Goal: Task Accomplishment & Management: Manage account settings

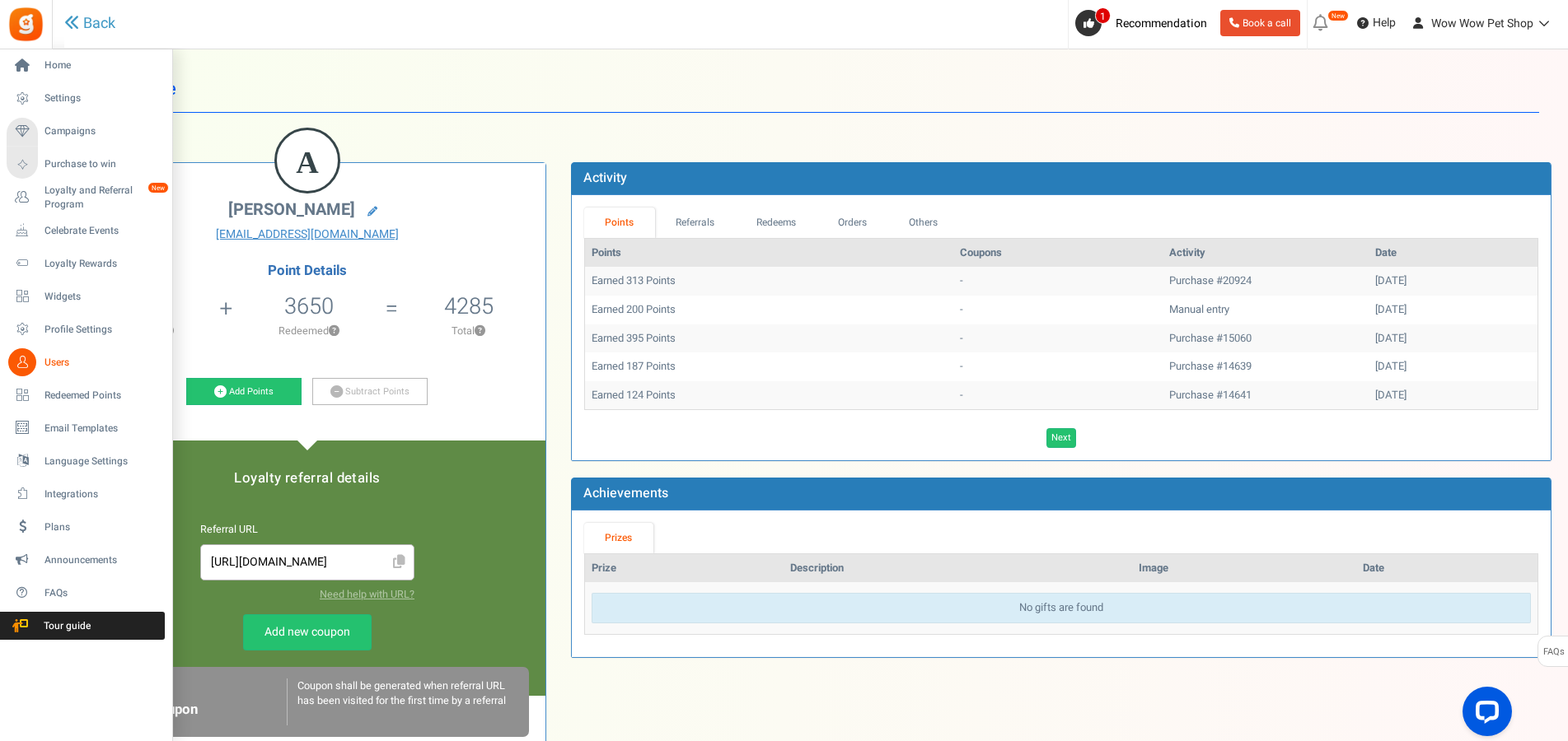
click at [32, 356] on icon at bounding box center [21, 362] width 28 height 28
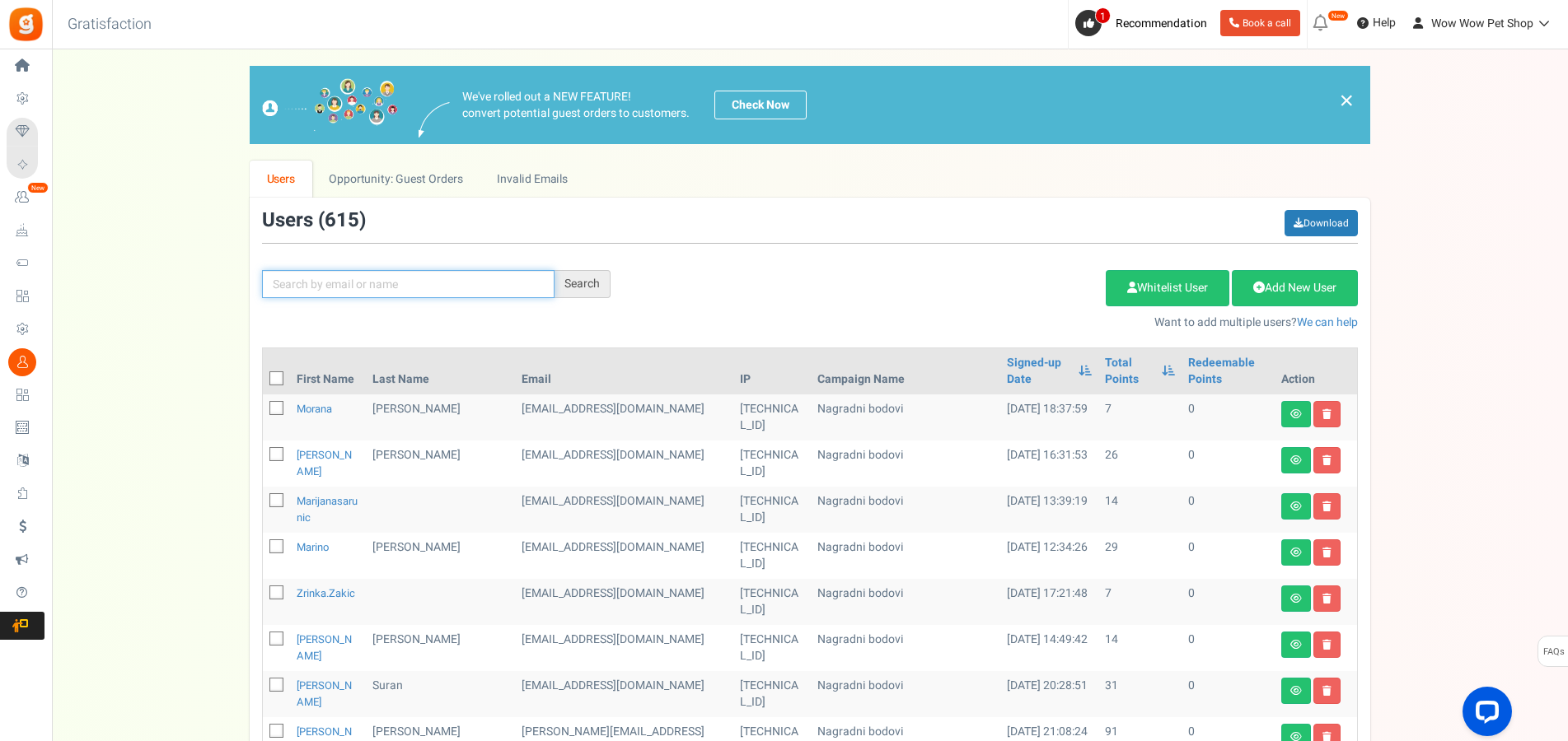
click at [375, 280] on input "text" at bounding box center [408, 284] width 292 height 28
type input "peršen"
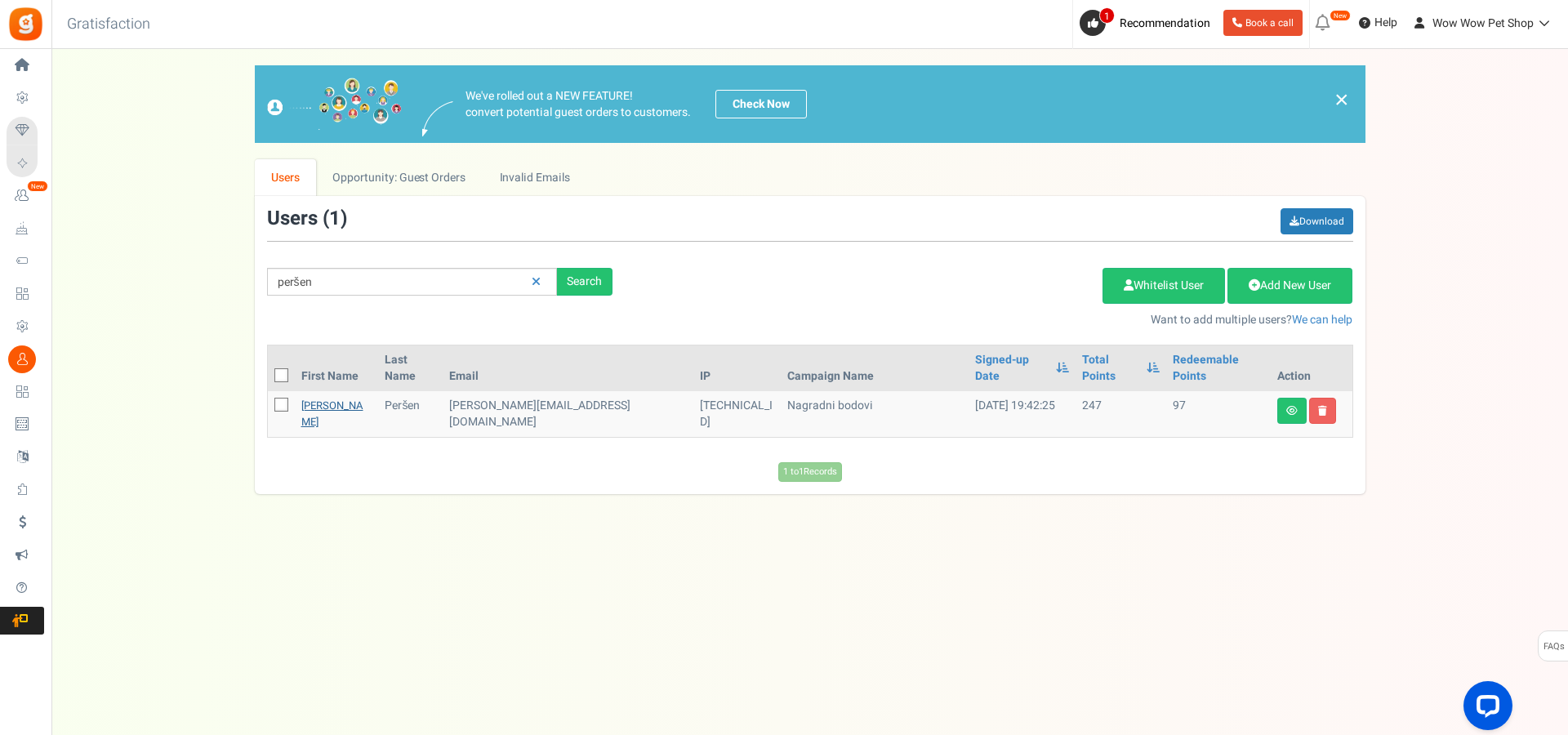
click at [327, 398] on link "[PERSON_NAME]" at bounding box center [332, 413] width 62 height 32
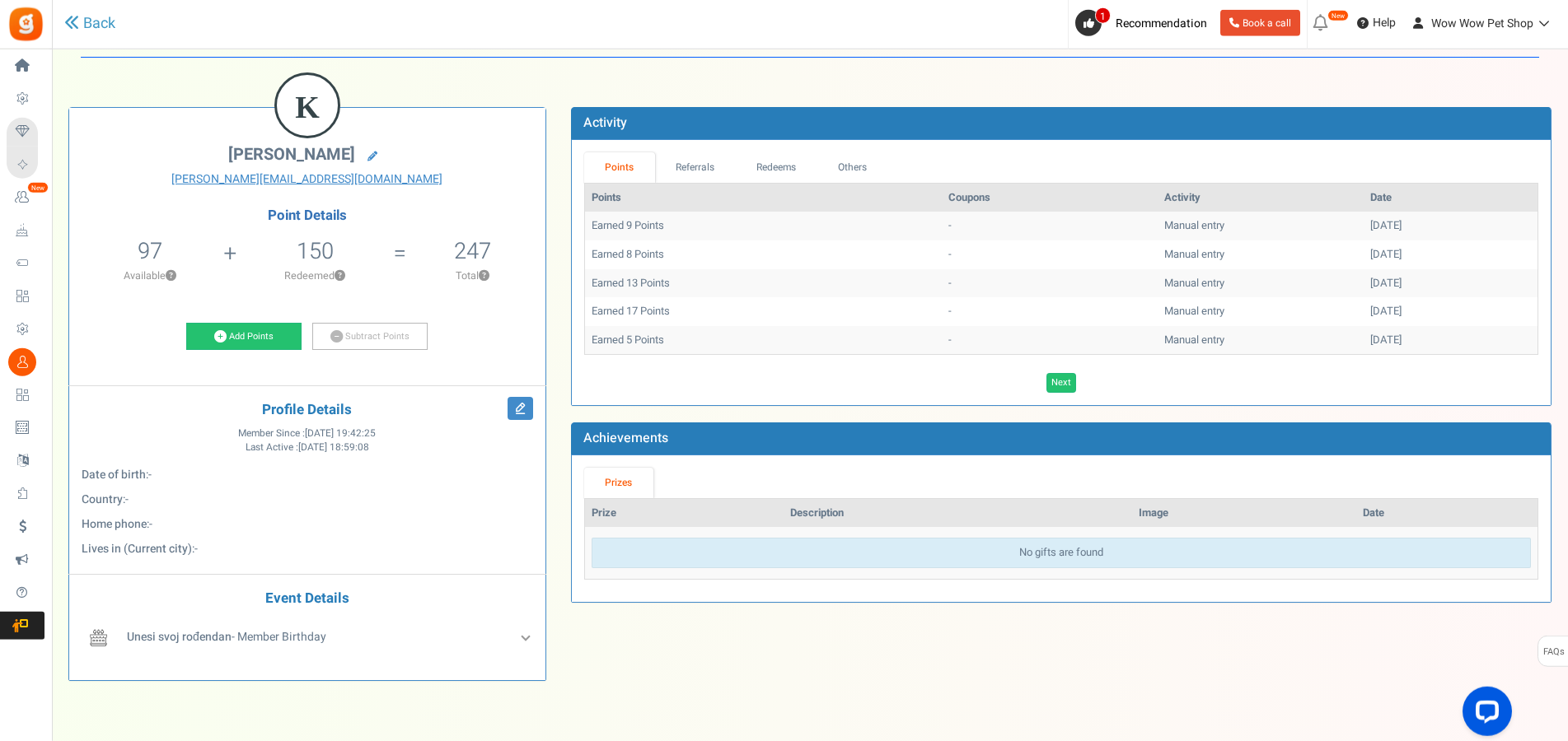
scroll to position [84, 0]
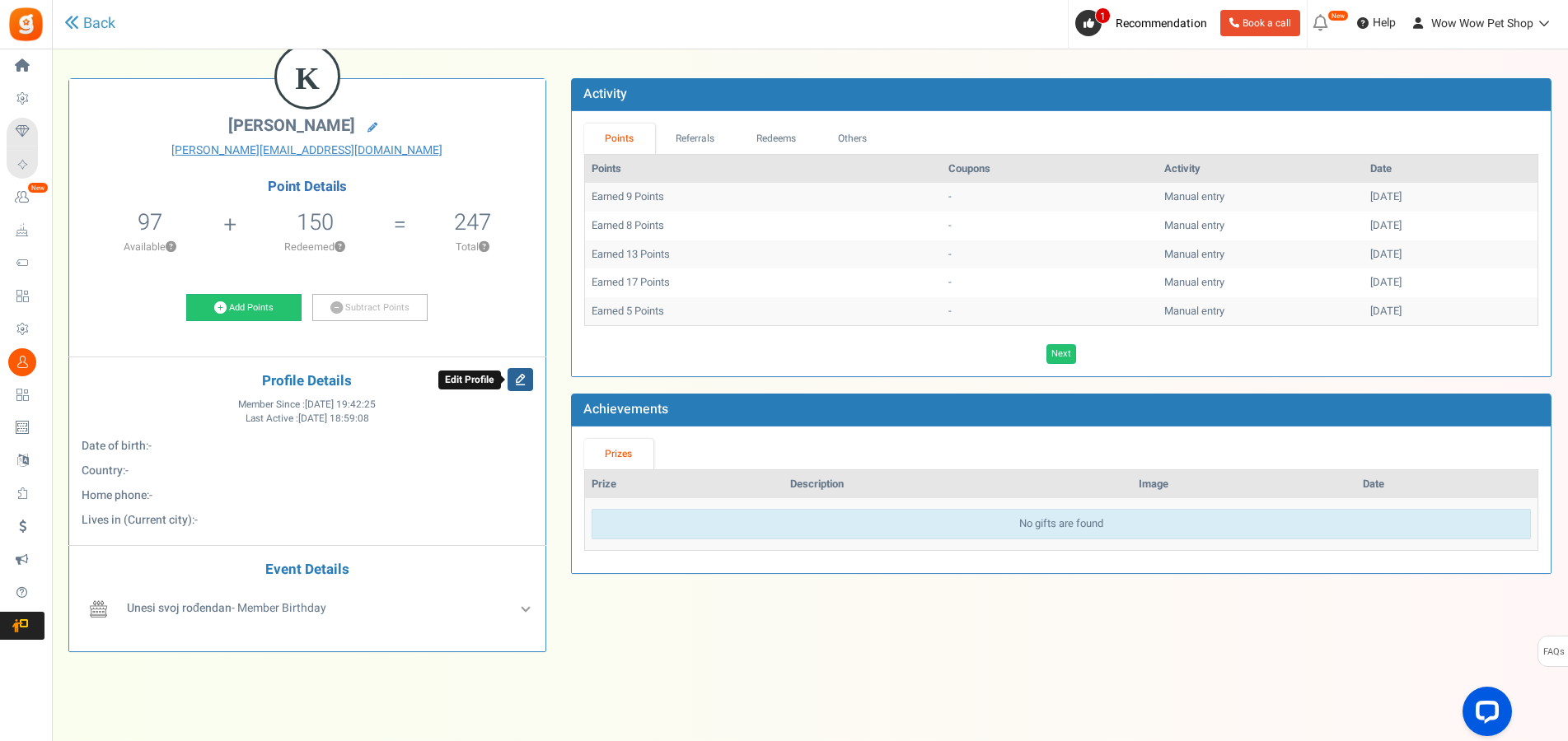
click at [521, 378] on icon at bounding box center [520, 380] width 25 height 23
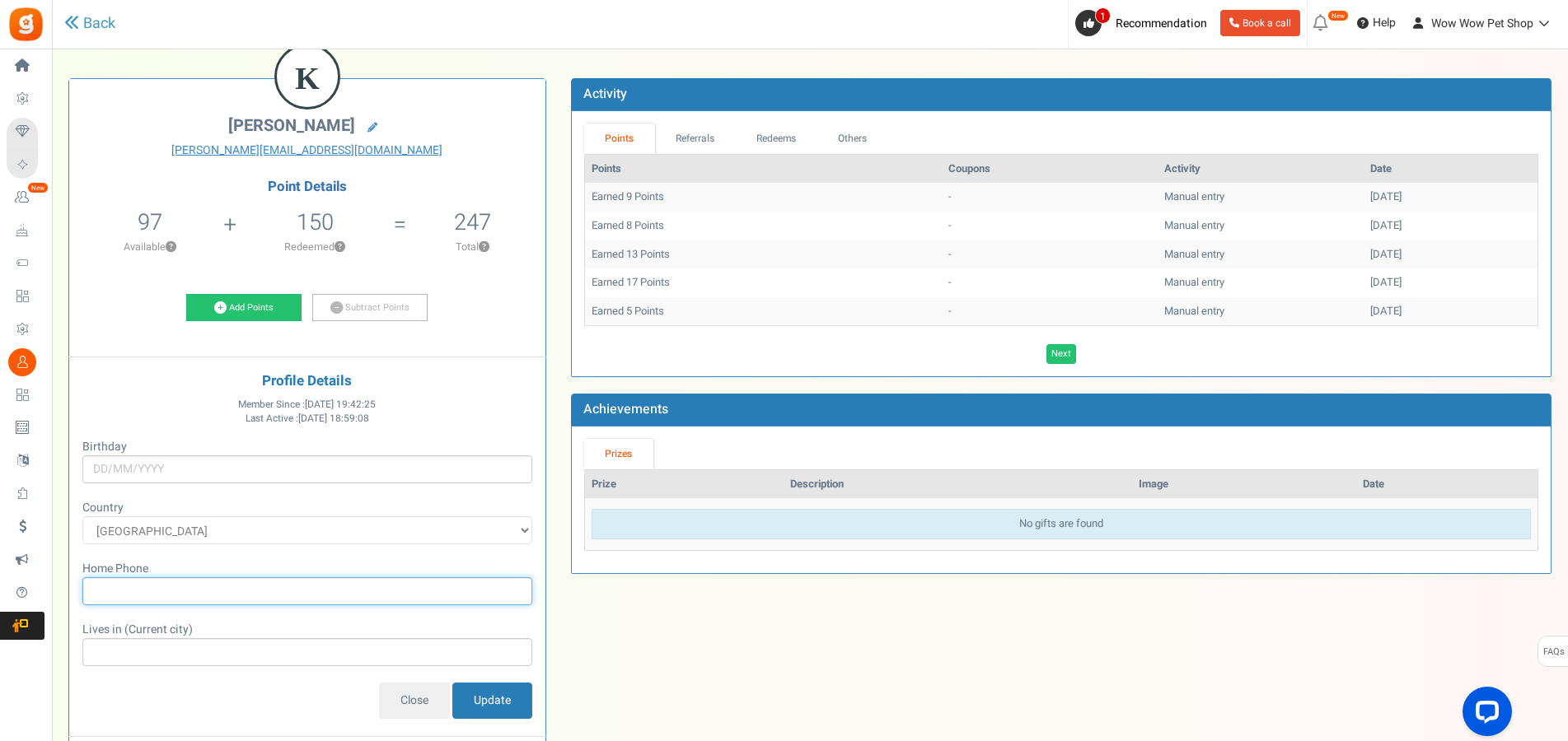
click at [166, 594] on input "text" at bounding box center [308, 591] width 450 height 28
type input "[PHONE_NUMBER]"
click at [487, 705] on input "Update" at bounding box center [492, 700] width 80 height 36
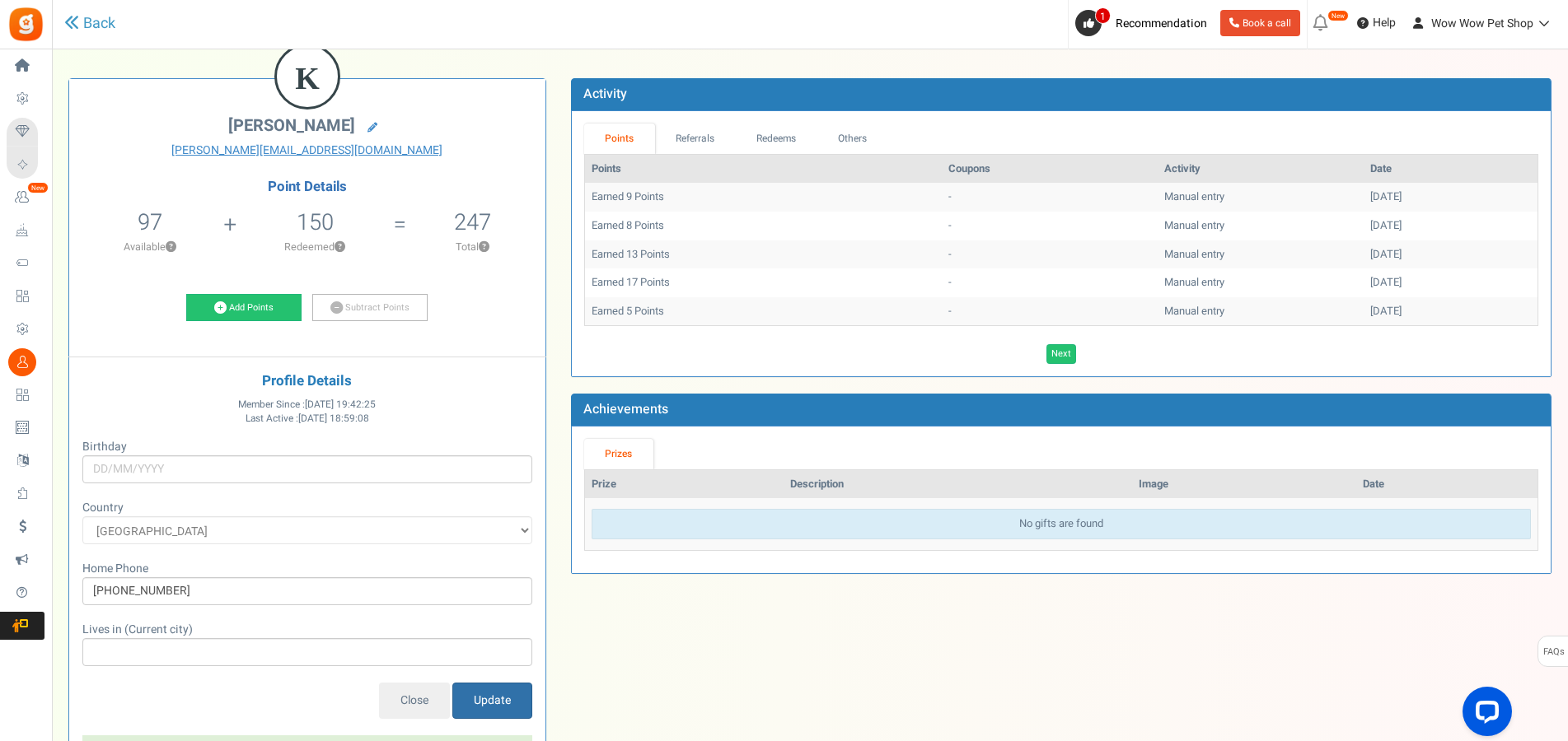
scroll to position [168, 0]
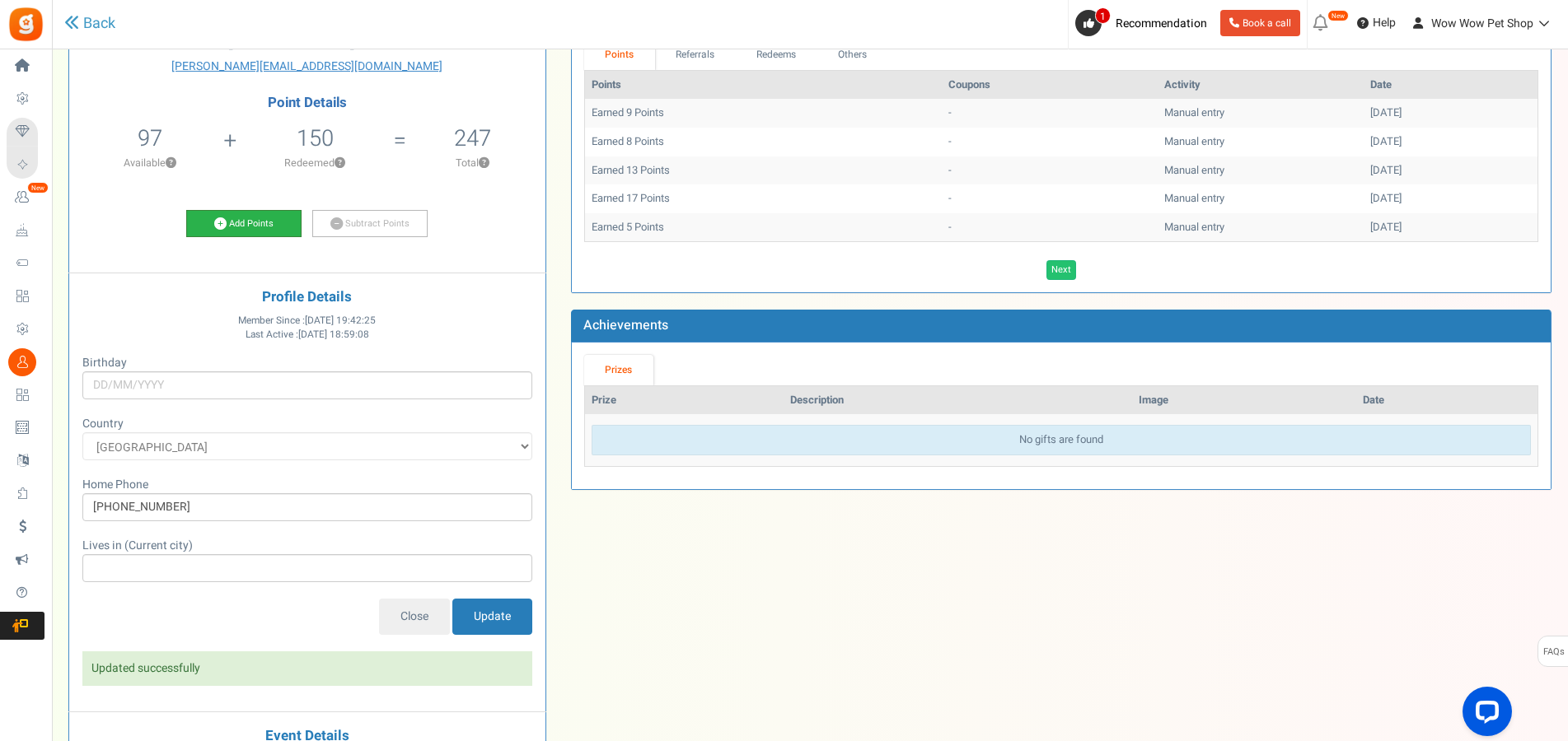
click at [253, 214] on link "Add Points" at bounding box center [243, 224] width 115 height 28
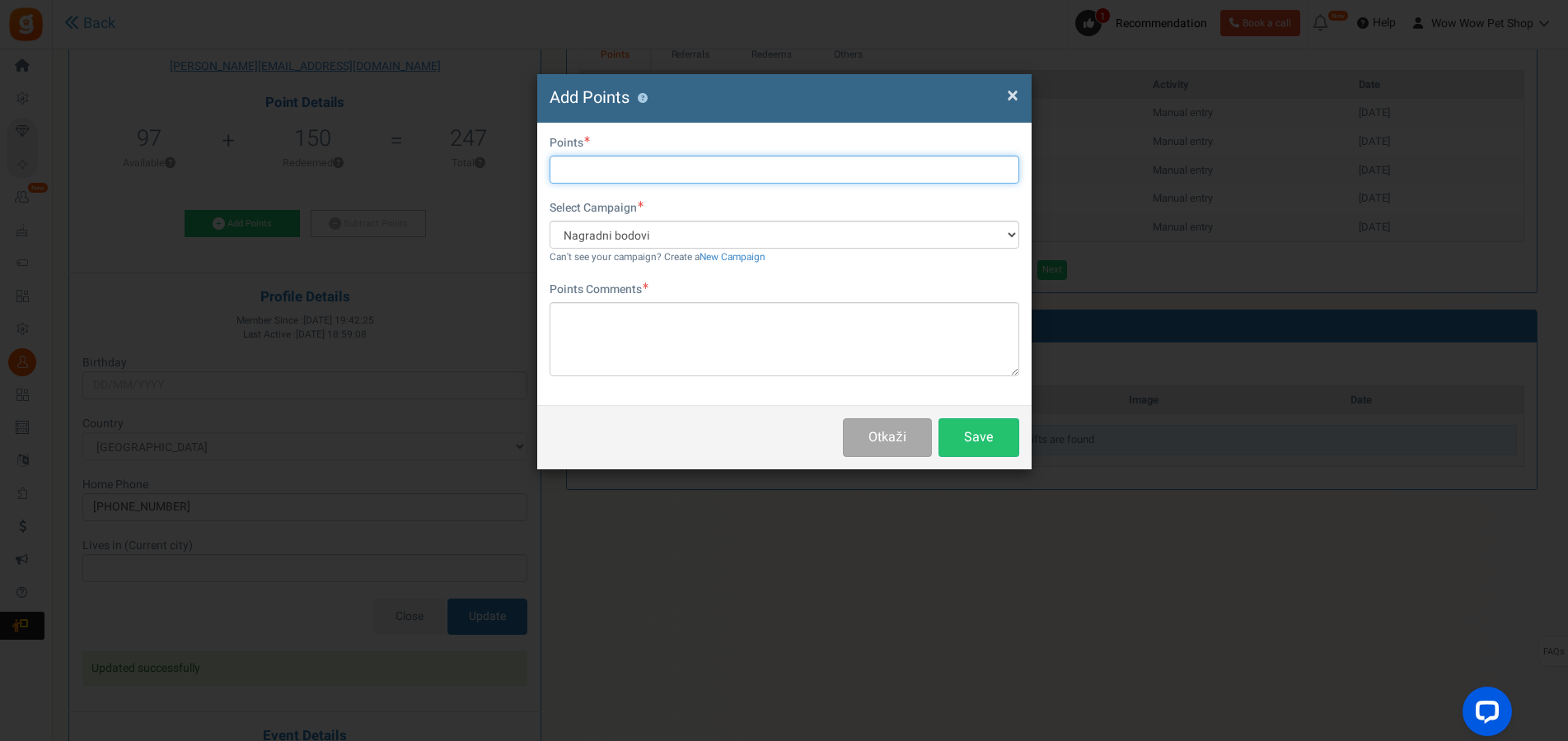
click at [588, 171] on input "text" at bounding box center [784, 169] width 469 height 28
type input "11"
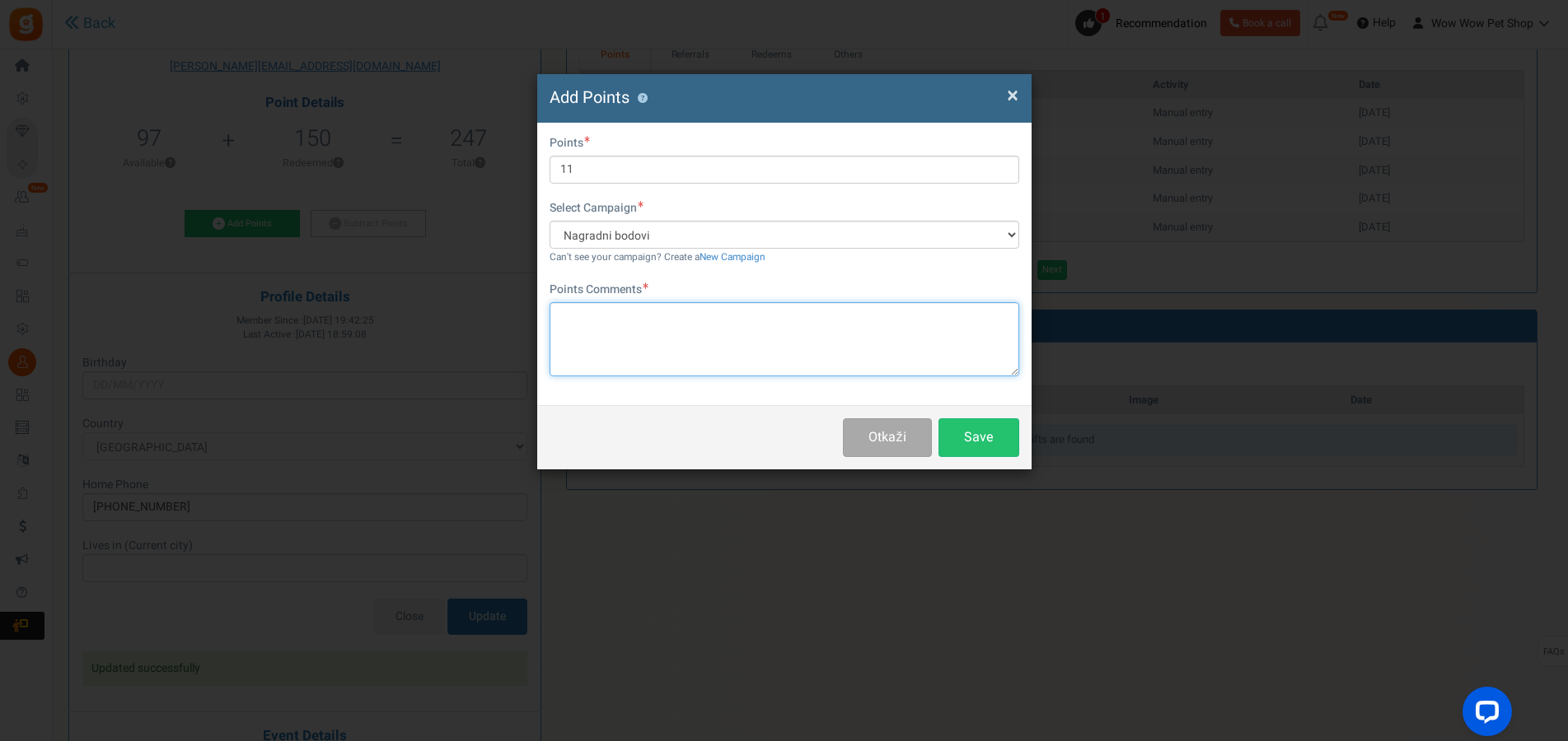
click at [646, 335] on textarea at bounding box center [784, 340] width 469 height 74
paste textarea "1620"
type textarea "Račun br. 1620"
click at [988, 439] on button "Save" at bounding box center [979, 438] width 81 height 39
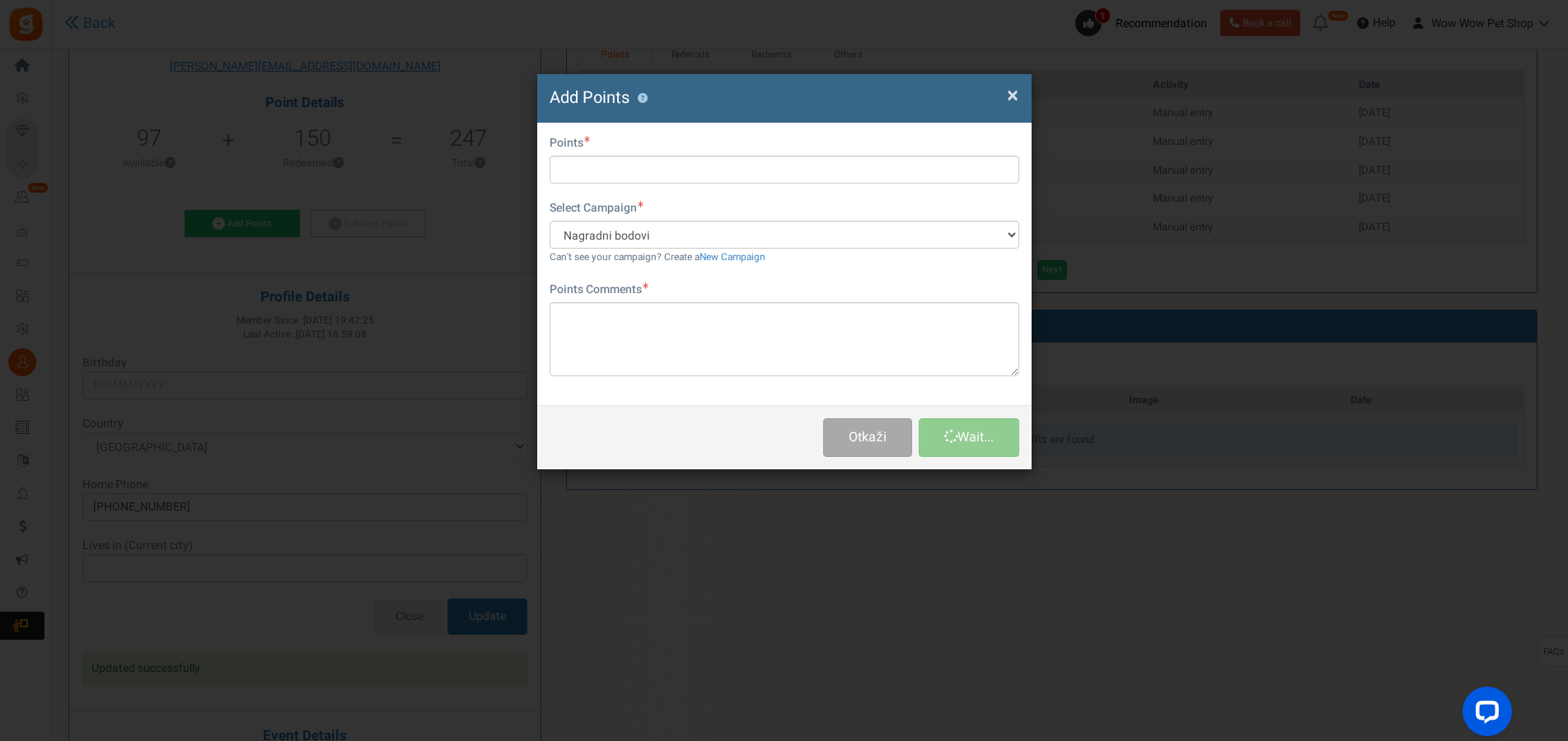
scroll to position [0, 0]
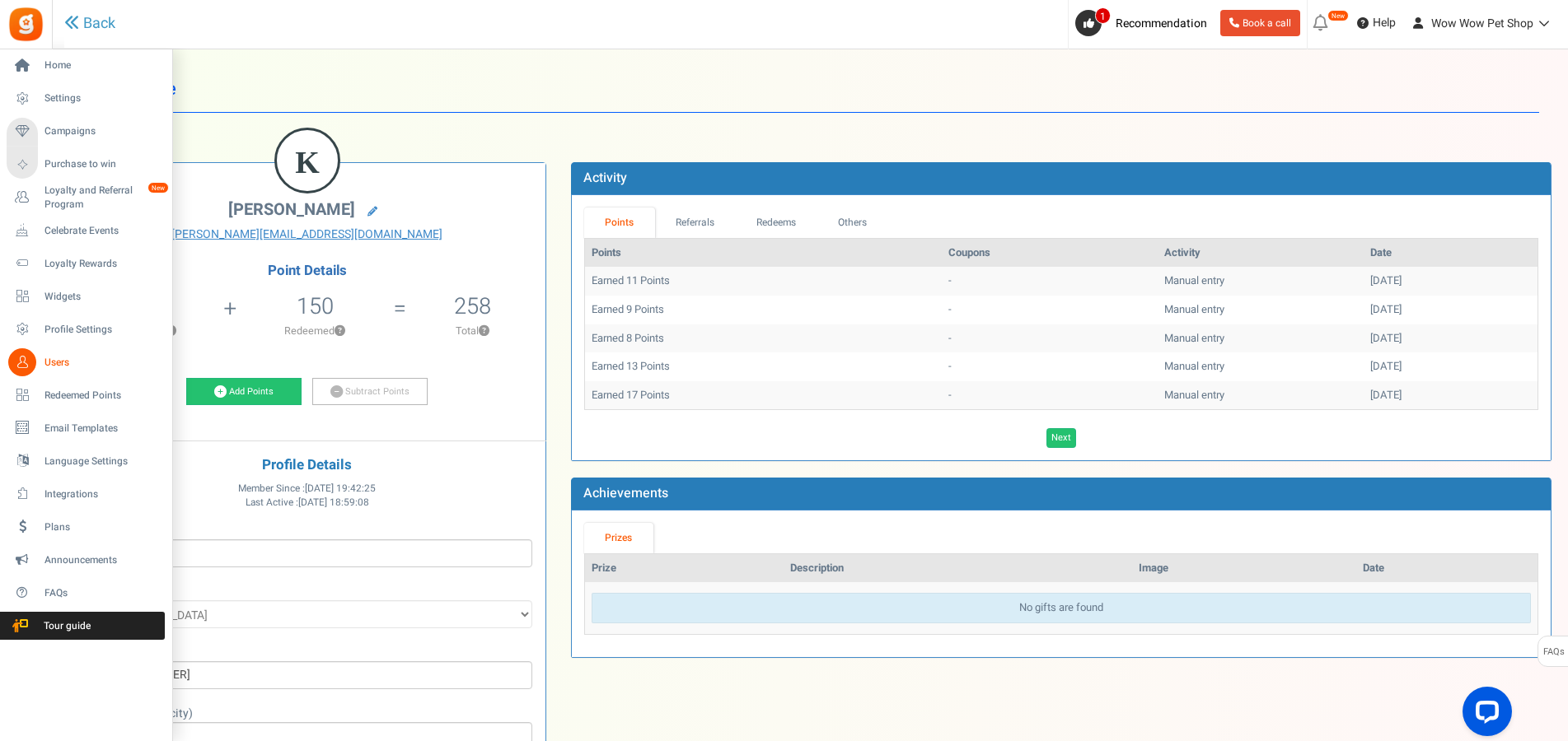
click at [49, 357] on span "Users" at bounding box center [102, 363] width 115 height 14
